Goal: Task Accomplishment & Management: Use online tool/utility

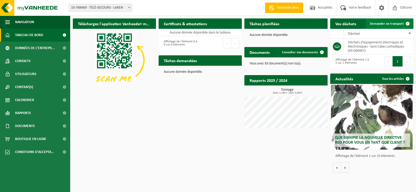
click at [399, 22] on span "Demander un transport" at bounding box center [387, 23] width 34 height 3
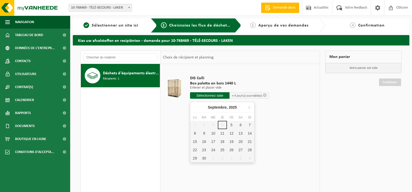
click at [215, 96] on input "text" at bounding box center [209, 95] width 39 height 6
click at [231, 126] on div "5" at bounding box center [231, 125] width 9 height 8
type input "à partir de 2025-09-05"
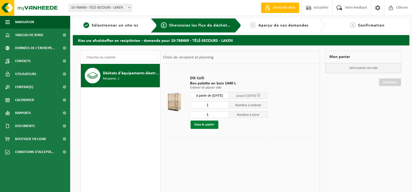
click at [207, 124] on button "Dans le panier" at bounding box center [204, 124] width 28 height 8
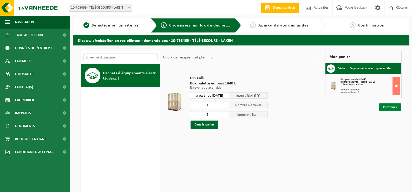
click at [392, 108] on link "Continuer" at bounding box center [390, 107] width 22 height 8
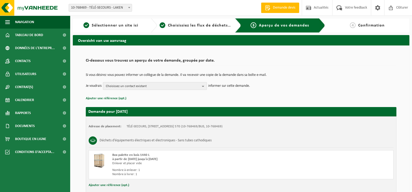
click at [204, 87] on b "button" at bounding box center [204, 85] width 5 height 7
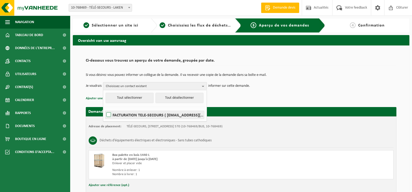
click at [109, 114] on label "FACTURATION TELE-SECOURS ( efactures@tele-secours.be )" at bounding box center [154, 115] width 99 height 8
click at [104, 108] on input "FACTURATION TELE-SECOURS ( efactures@tele-secours.be )" at bounding box center [104, 108] width 0 height 0
checkbox input "true"
click at [289, 96] on p "Ajouter une référence (opt.)" at bounding box center [241, 98] width 310 height 7
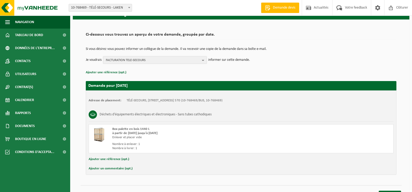
scroll to position [35, 0]
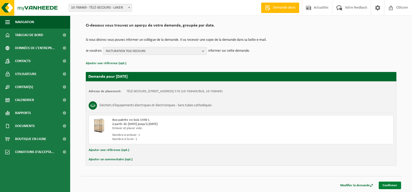
click at [392, 184] on link "Confirmer" at bounding box center [389, 186] width 22 height 8
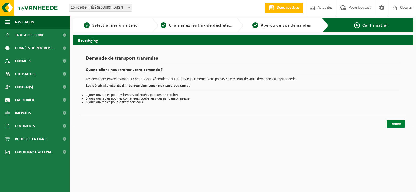
click at [397, 123] on link "Fermer" at bounding box center [395, 124] width 18 height 8
